Goal: Task Accomplishment & Management: Manage account settings

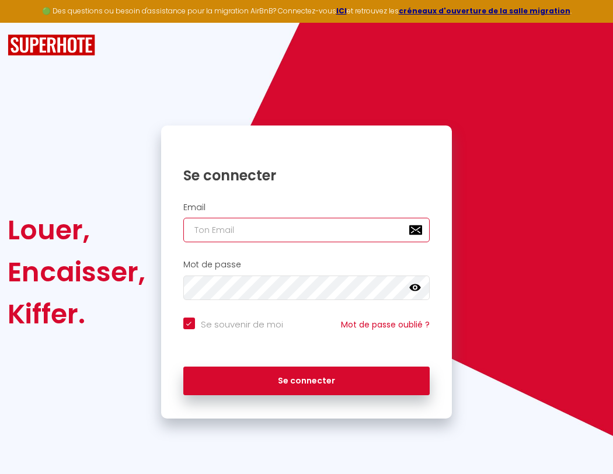
type input "l"
checkbox input "true"
type input "le"
checkbox input "true"
type input "les"
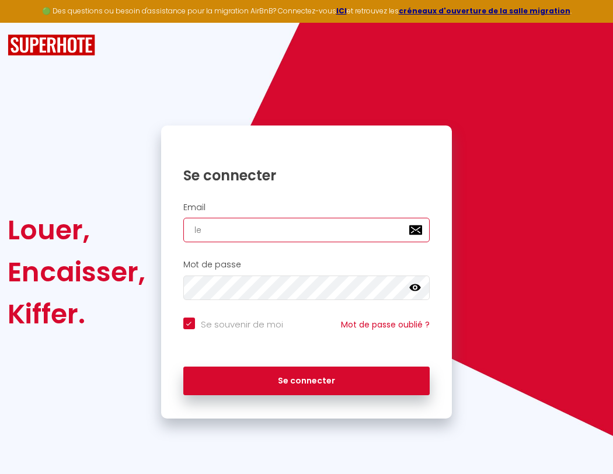
checkbox input "true"
type input "lesp"
checkbox input "true"
type input "lespa"
checkbox input "true"
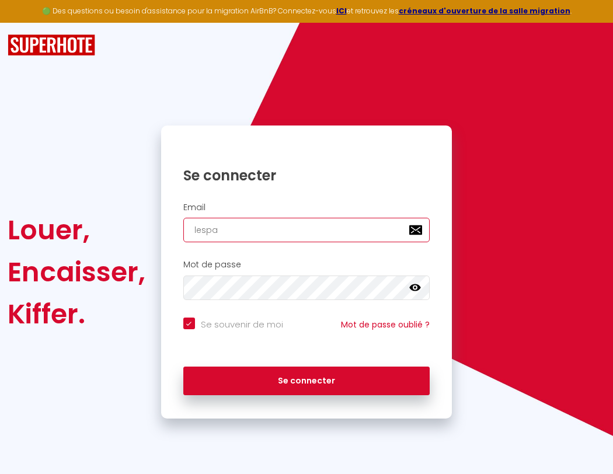
type input "lespac"
checkbox input "true"
type input "l"
checkbox input "true"
type input "lespace"
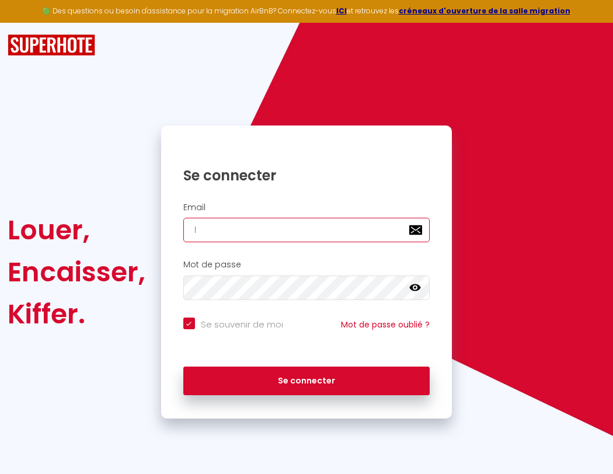
checkbox input "true"
type input "le"
checkbox input "true"
type input "lespaced"
checkbox input "true"
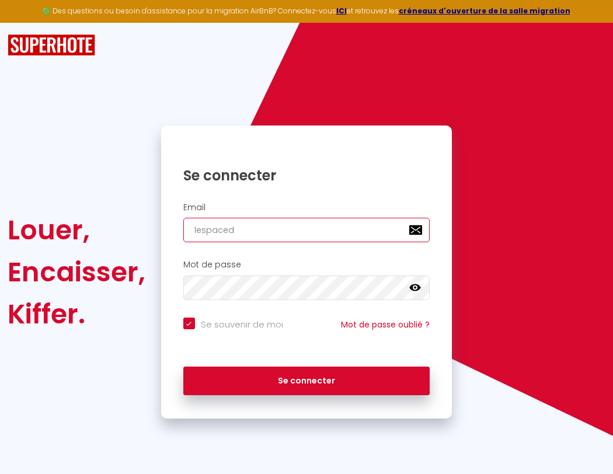
type input "les"
checkbox input "true"
type input "lespacede"
checkbox input "true"
type input "lesp"
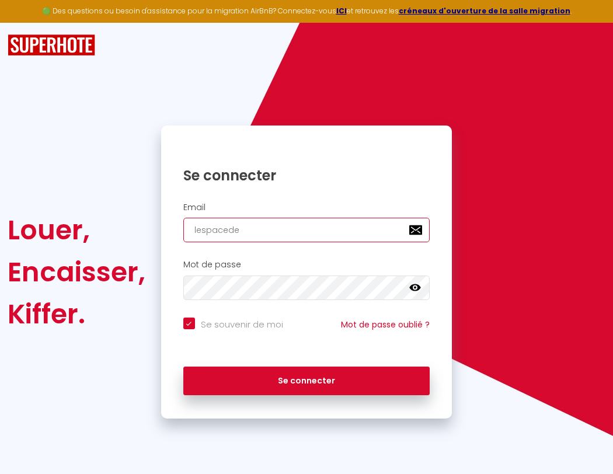
checkbox input "true"
type input "lespacedet"
checkbox input "true"
type input "lespa"
checkbox input "true"
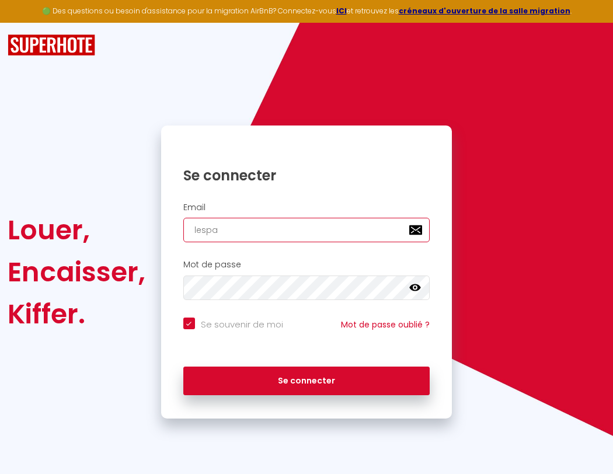
type input "lespacedete"
checkbox input "true"
type input "lespac"
checkbox input "true"
type input "l"
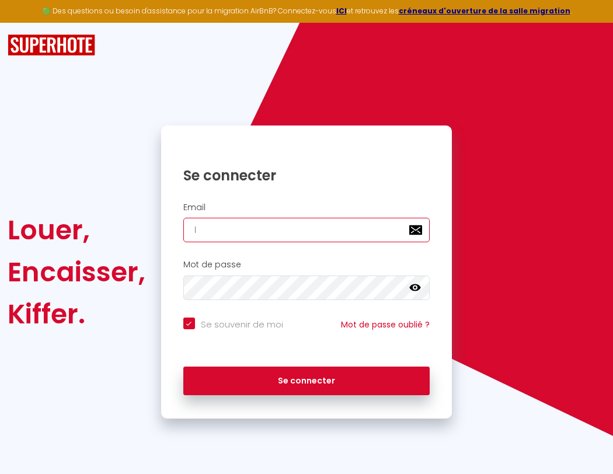
checkbox input "true"
type input "le"
checkbox input "true"
type input "lespace"
checkbox input "true"
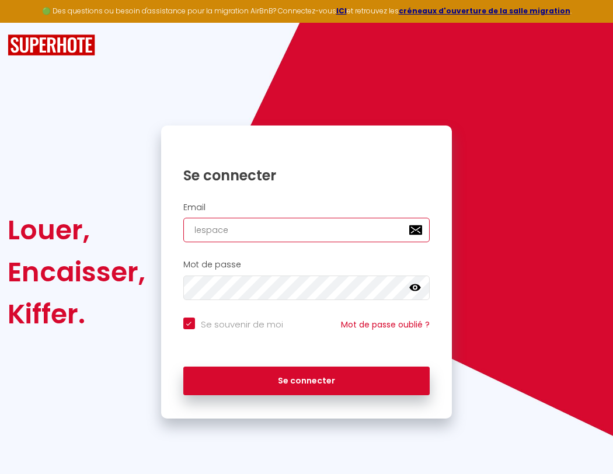
type input "les"
checkbox input "true"
type input "lespaced"
checkbox input "true"
type input "lesp"
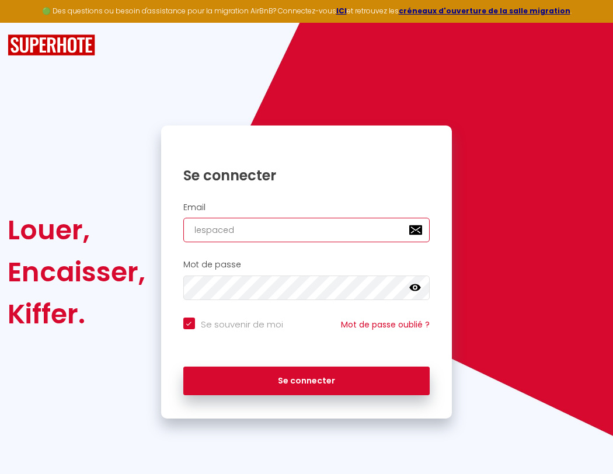
checkbox input "true"
type input "lespacede"
checkbox input "true"
type input "lespa"
checkbox input "true"
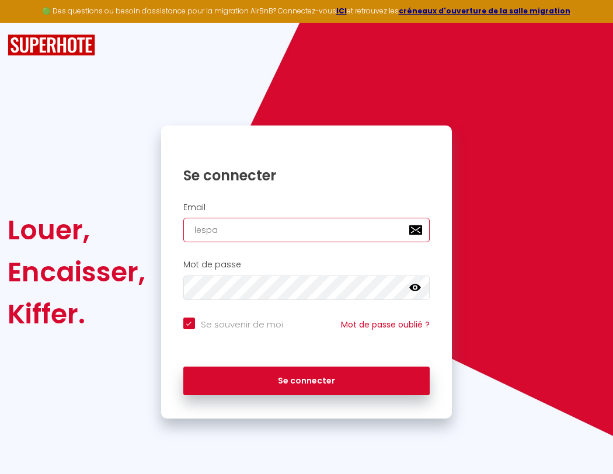
type input "lespacedet"
checkbox input "true"
type input "lespac"
checkbox input "true"
type input "lespacedete"
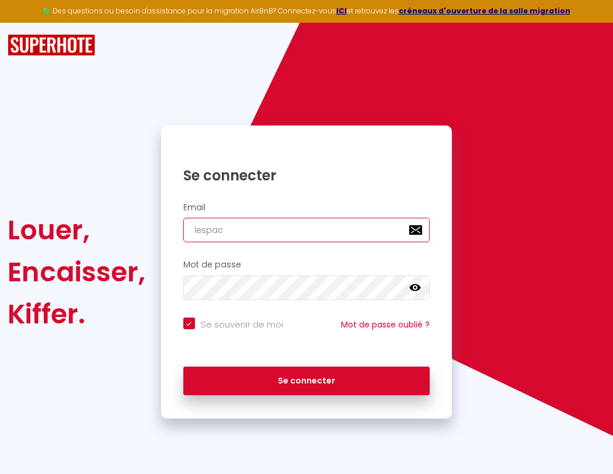
checkbox input "true"
type input "lespace"
checkbox input "true"
type input "lespacedeten"
checkbox input "true"
